Goal: Task Accomplishment & Management: Use online tool/utility

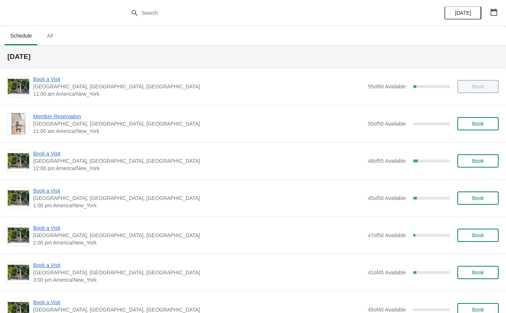
click at [43, 188] on span "Book a Visit" at bounding box center [198, 190] width 331 height 7
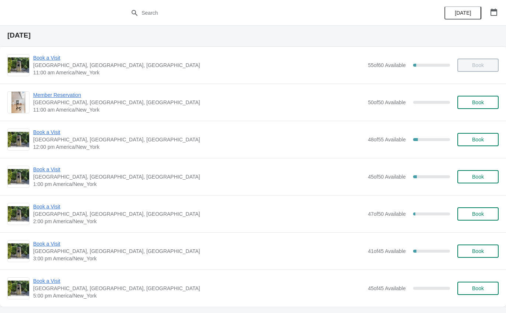
scroll to position [22, 0]
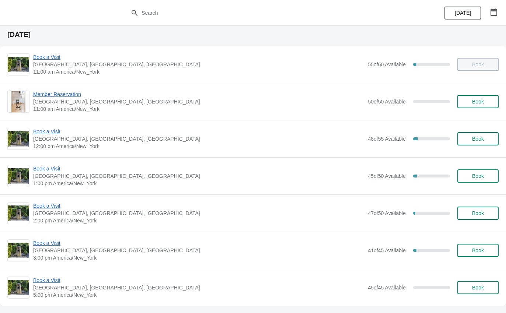
click at [46, 134] on span "Book a Visit" at bounding box center [198, 131] width 331 height 7
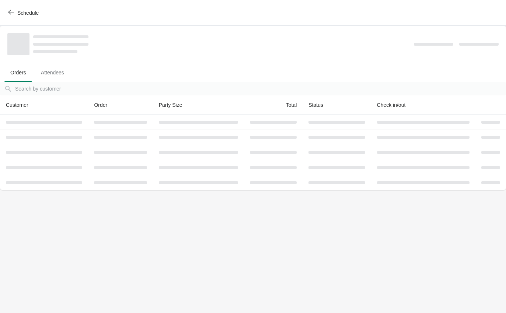
scroll to position [0, 0]
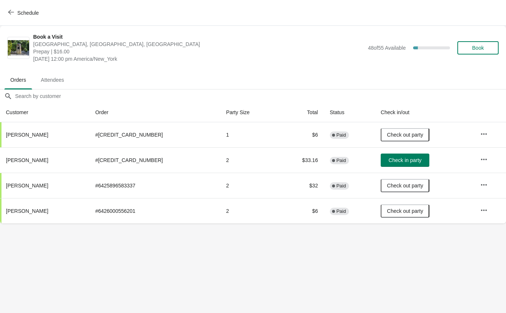
click at [397, 158] on span "Check in party" at bounding box center [404, 160] width 33 height 6
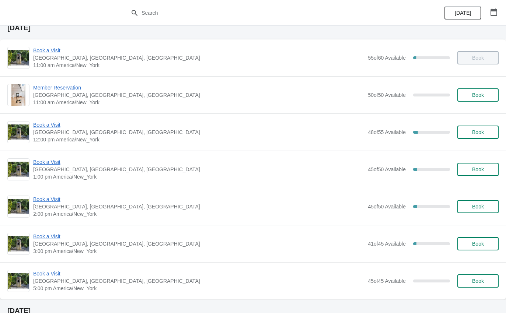
scroll to position [67, 0]
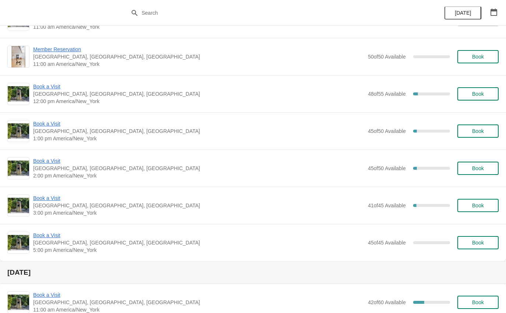
click at [48, 163] on span "Book a Visit" at bounding box center [198, 160] width 331 height 7
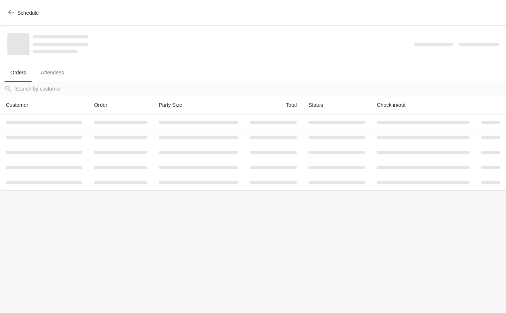
scroll to position [0, 0]
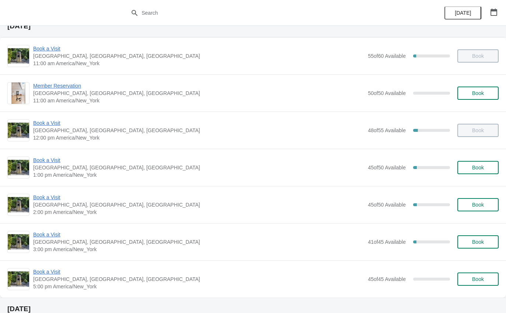
scroll to position [36, 0]
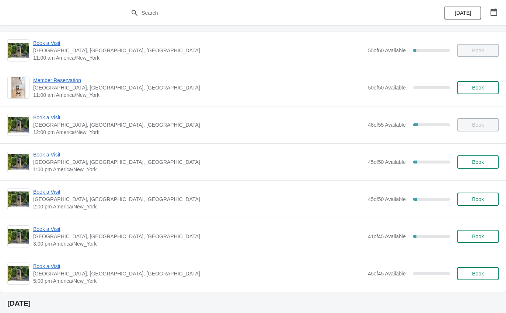
click at [48, 189] on span "Book a Visit" at bounding box center [198, 191] width 331 height 7
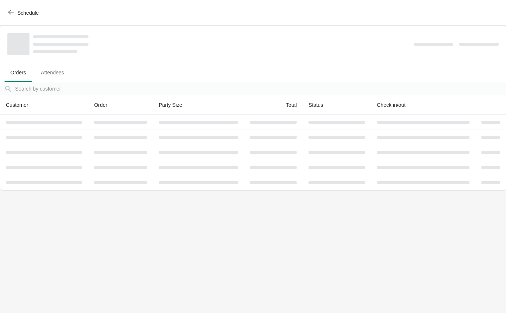
scroll to position [0, 0]
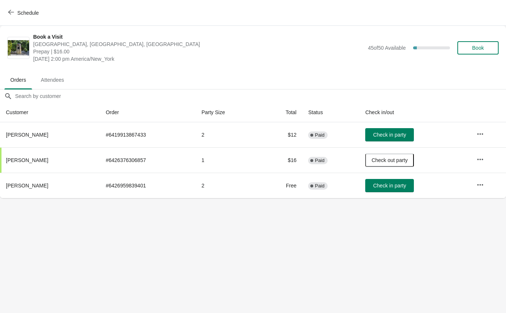
click at [12, 14] on icon "button" at bounding box center [11, 12] width 6 height 6
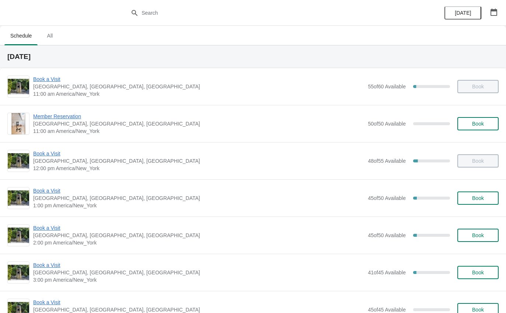
click at [46, 231] on span "Book a Visit" at bounding box center [198, 227] width 331 height 7
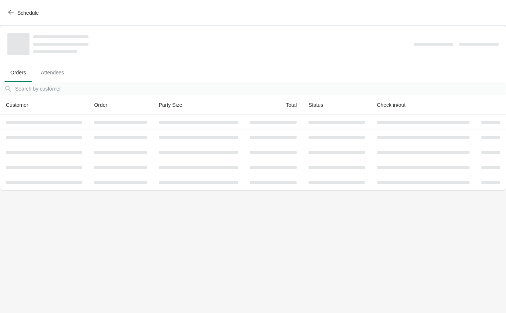
click at [43, 228] on body "Schedule Orders Attendees Orders Attendees Orders filter search Customer Order …" at bounding box center [253, 156] width 506 height 313
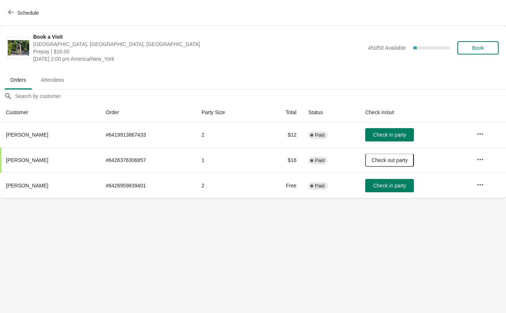
click at [380, 132] on span "Check in party" at bounding box center [389, 135] width 33 height 6
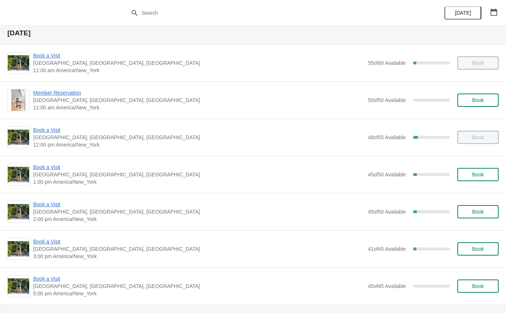
scroll to position [23, 0]
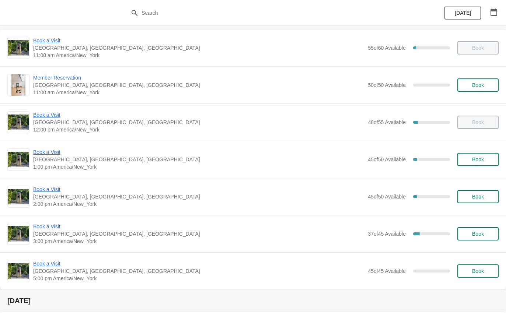
scroll to position [43, 0]
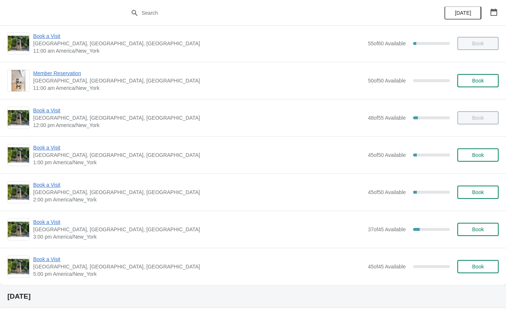
click at [53, 220] on span "Book a Visit" at bounding box center [198, 221] width 331 height 7
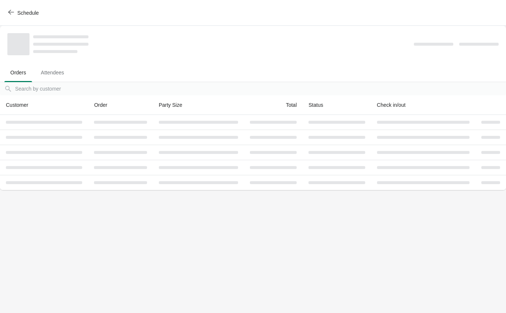
scroll to position [0, 0]
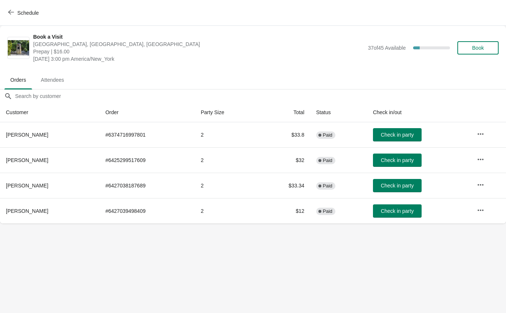
click at [400, 210] on span "Check in party" at bounding box center [396, 211] width 33 height 6
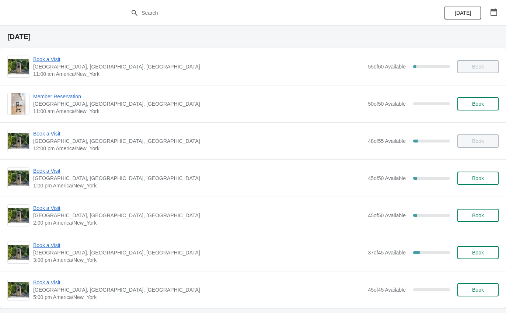
scroll to position [56, 0]
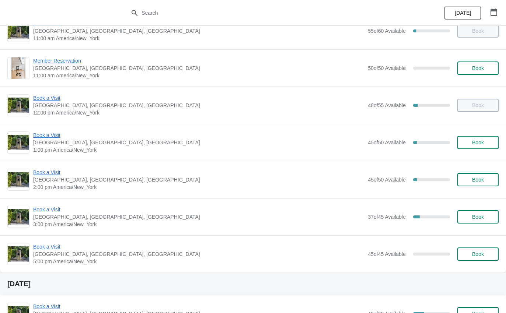
click at [41, 170] on span "Book a Visit" at bounding box center [198, 172] width 331 height 7
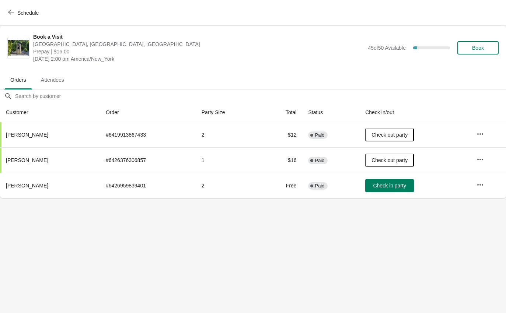
click at [390, 185] on span "Check in party" at bounding box center [389, 186] width 33 height 6
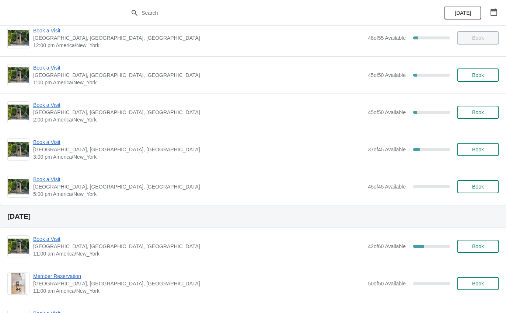
scroll to position [125, 0]
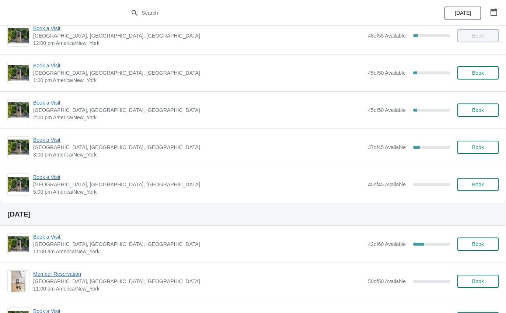
click at [57, 141] on span "Book a Visit" at bounding box center [198, 139] width 331 height 7
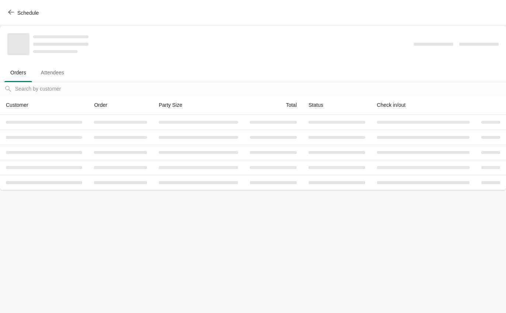
scroll to position [0, 0]
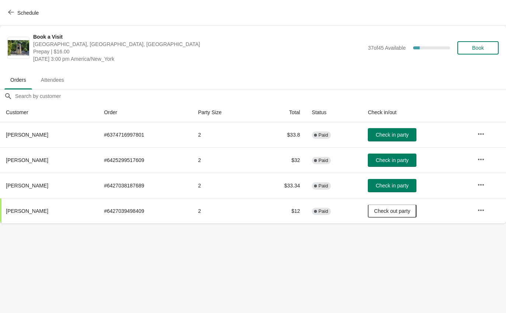
click at [401, 133] on span "Check in party" at bounding box center [391, 135] width 33 height 6
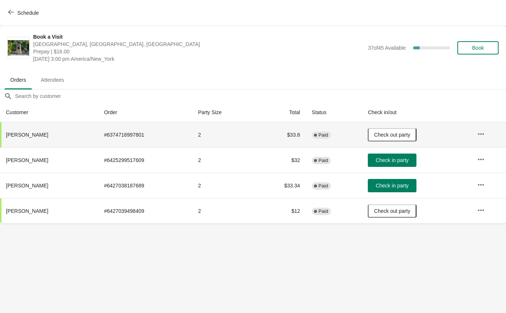
click at [404, 161] on span "Check in party" at bounding box center [391, 160] width 33 height 6
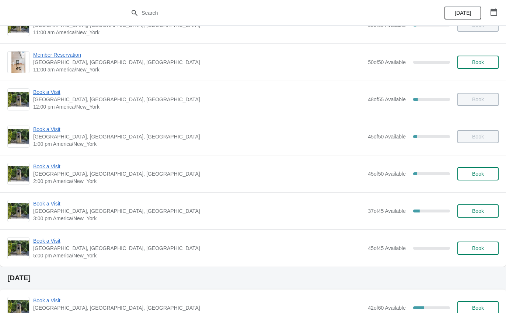
scroll to position [62, 0]
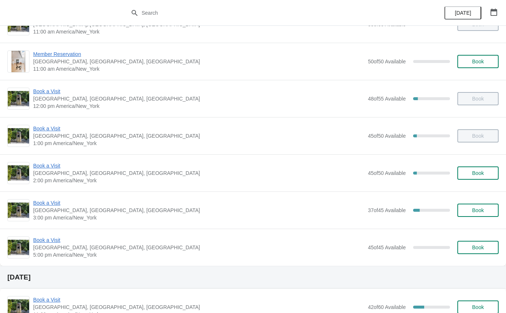
click at [45, 200] on span "Book a Visit" at bounding box center [198, 202] width 331 height 7
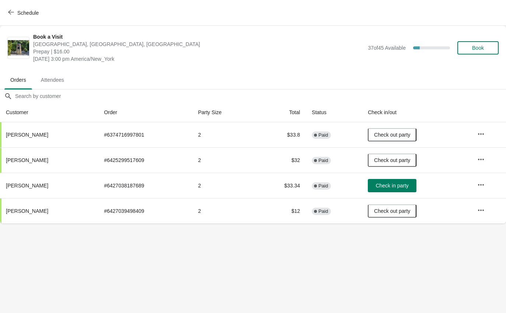
click at [404, 186] on span "Check in party" at bounding box center [391, 186] width 33 height 6
